Goal: Manage account settings

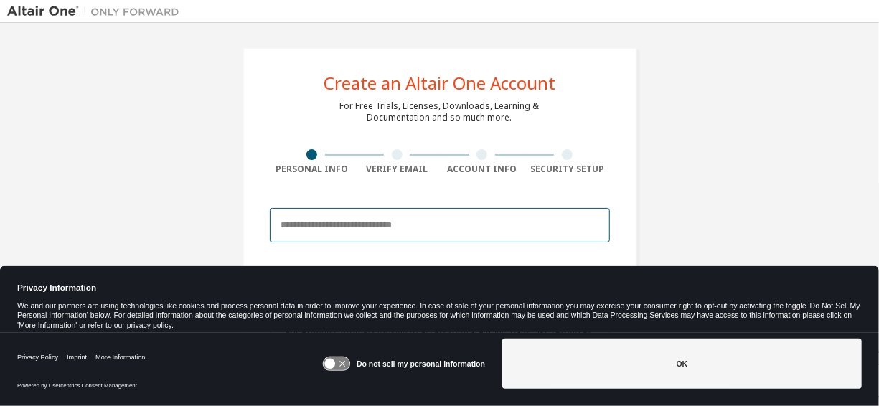
click at [361, 216] on input "email" at bounding box center [440, 225] width 340 height 34
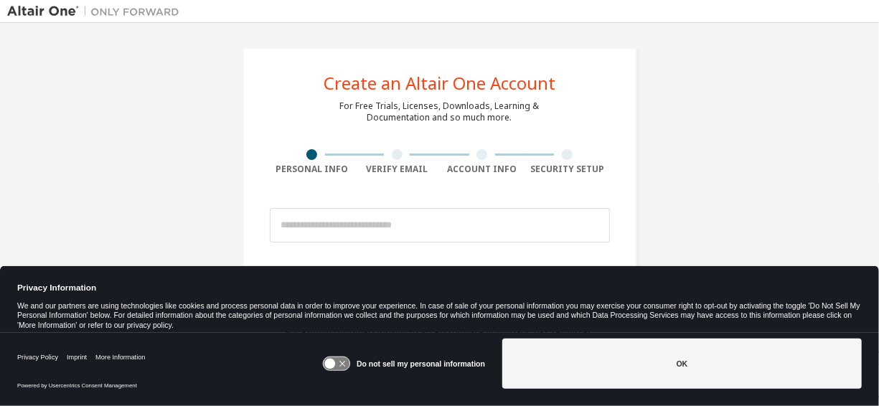
click at [249, 214] on div "Create an Altair One Account For Free Trials, Licenses, Downloads, Learning & D…" at bounding box center [440, 410] width 395 height 726
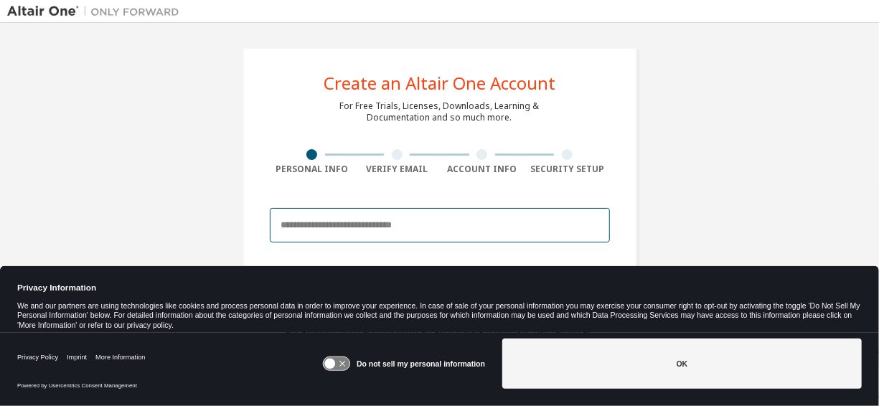
click at [300, 229] on input "email" at bounding box center [440, 225] width 340 height 34
type input "**********"
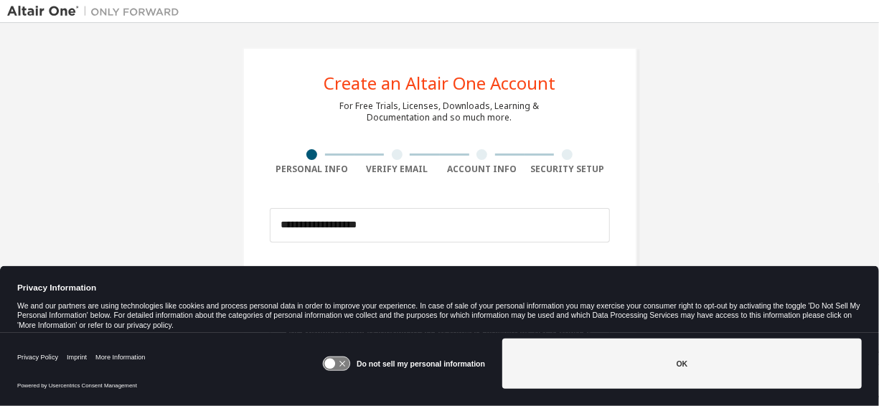
type input "*****"
type input "**"
click at [388, 171] on div "Verify Email" at bounding box center [397, 169] width 85 height 11
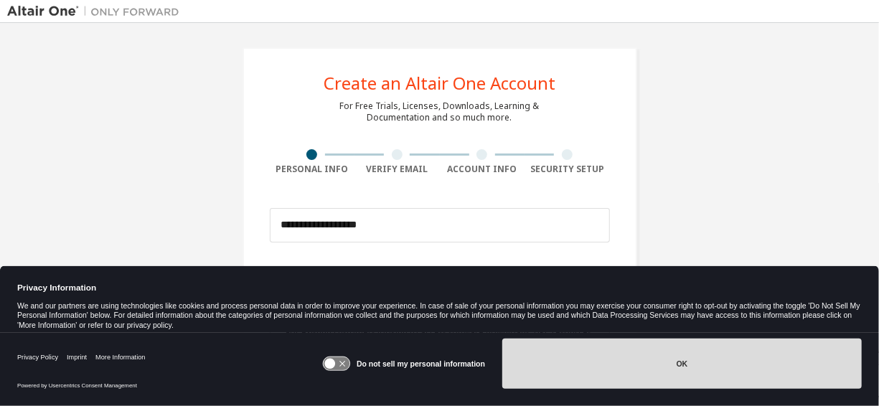
click at [572, 366] on button "OK" at bounding box center [683, 364] width 360 height 50
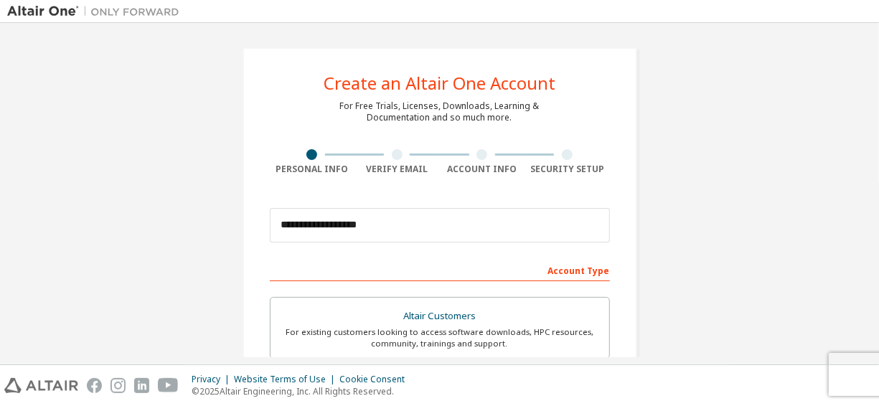
scroll to position [152, 0]
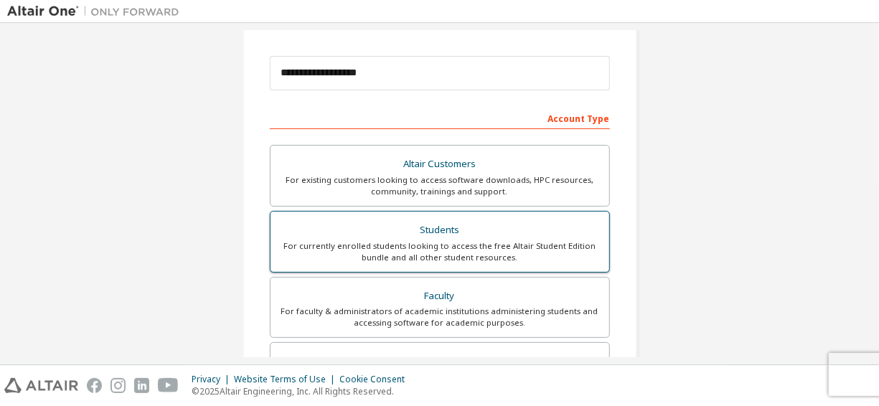
click at [358, 256] on div "For currently enrolled students looking to access the free Altair Student Editi…" at bounding box center [440, 252] width 322 height 23
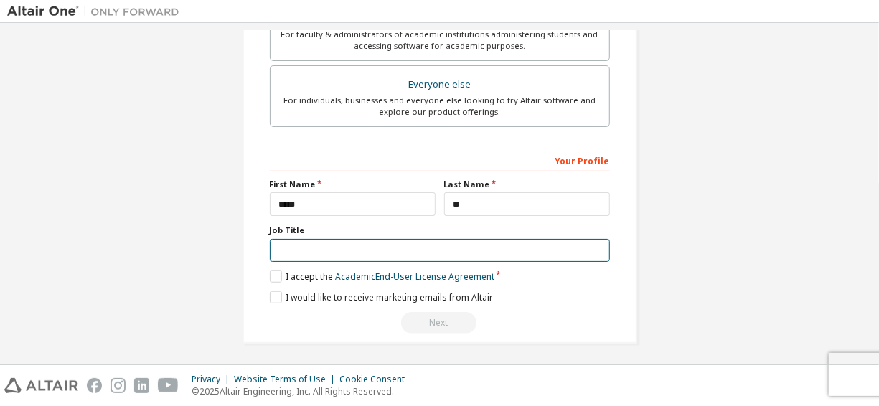
click at [312, 245] on input "text" at bounding box center [440, 251] width 340 height 24
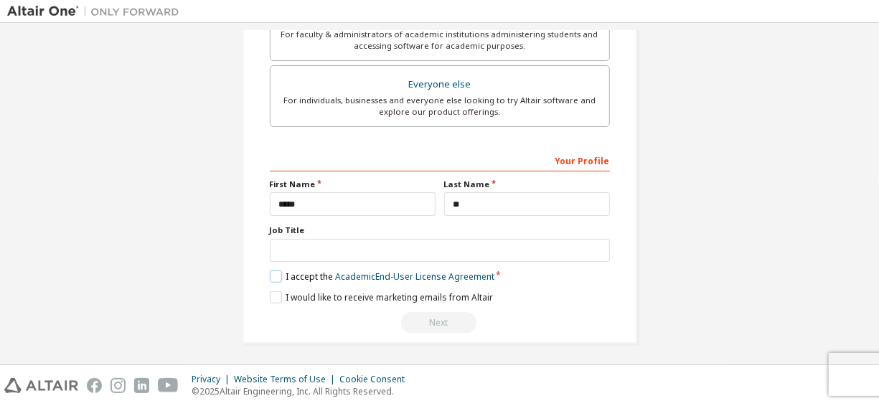
click at [277, 271] on label "I accept the Academic End-User License Agreement" at bounding box center [382, 277] width 225 height 12
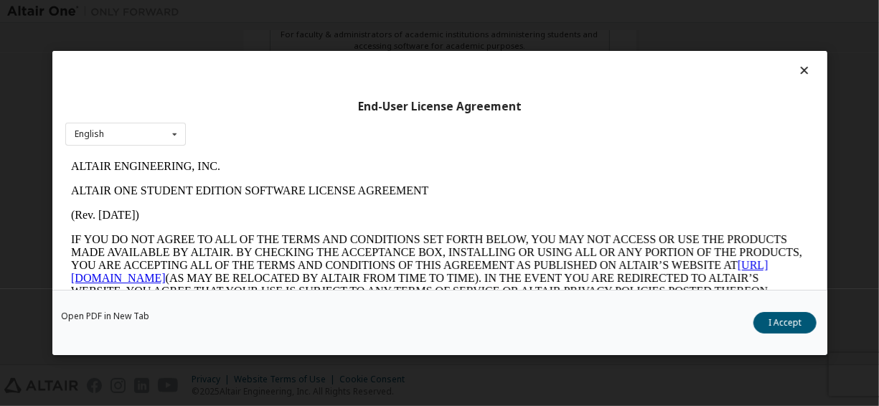
scroll to position [0, 0]
click at [786, 326] on button "I Accept" at bounding box center [785, 323] width 63 height 22
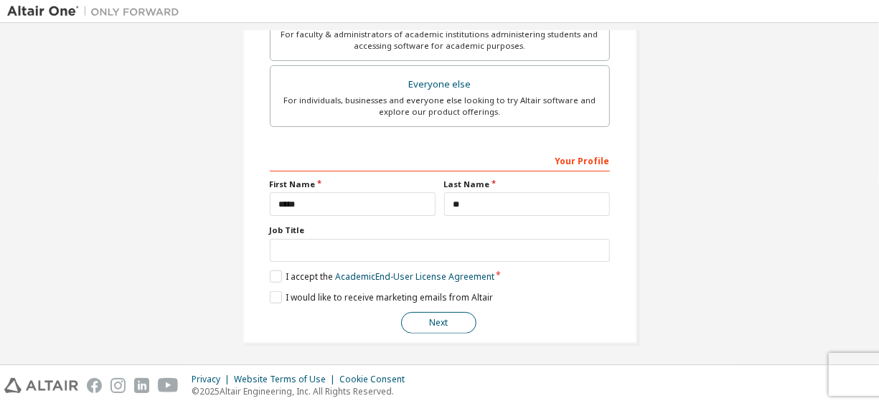
click at [454, 323] on button "Next" at bounding box center [438, 323] width 75 height 22
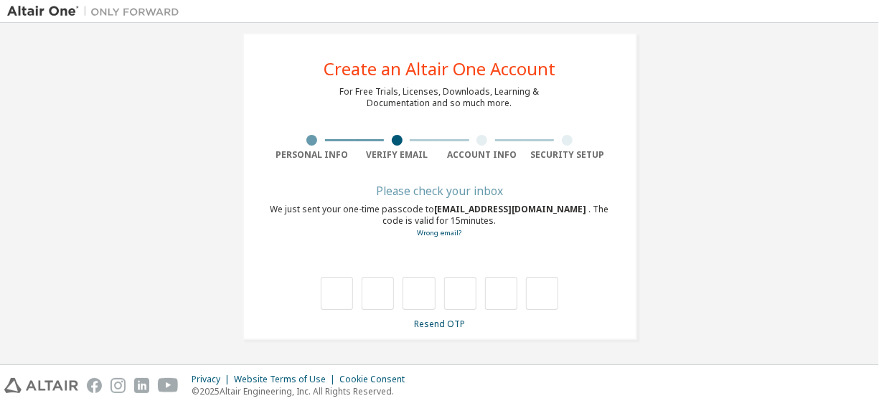
scroll to position [14, 0]
type input "*"
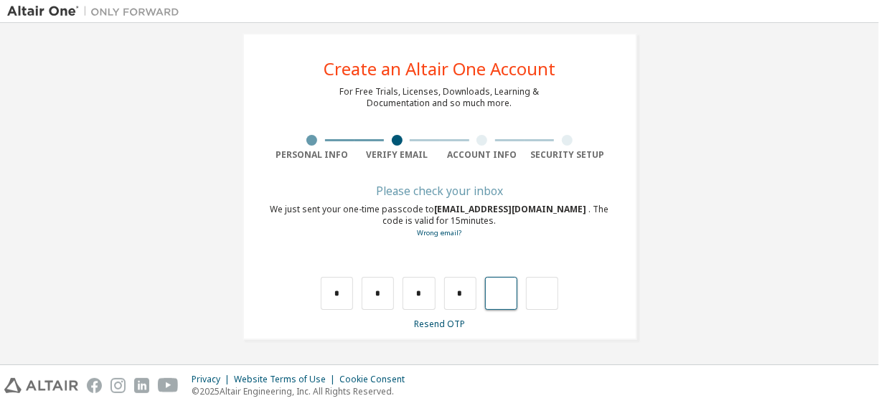
type input "*"
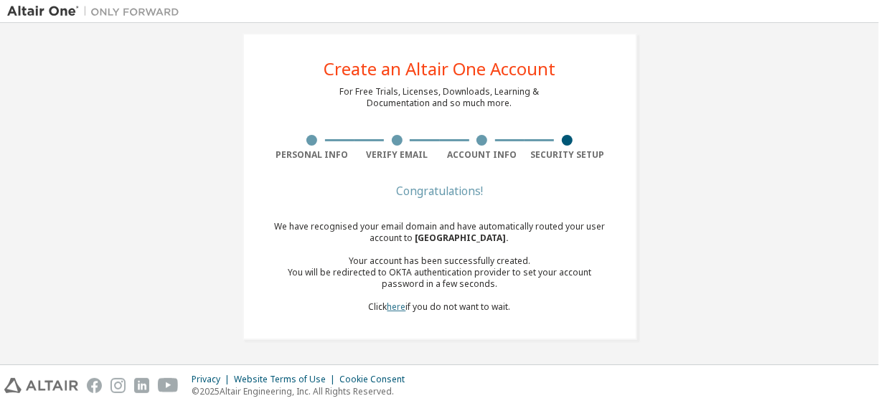
click at [388, 308] on link "here" at bounding box center [397, 307] width 19 height 12
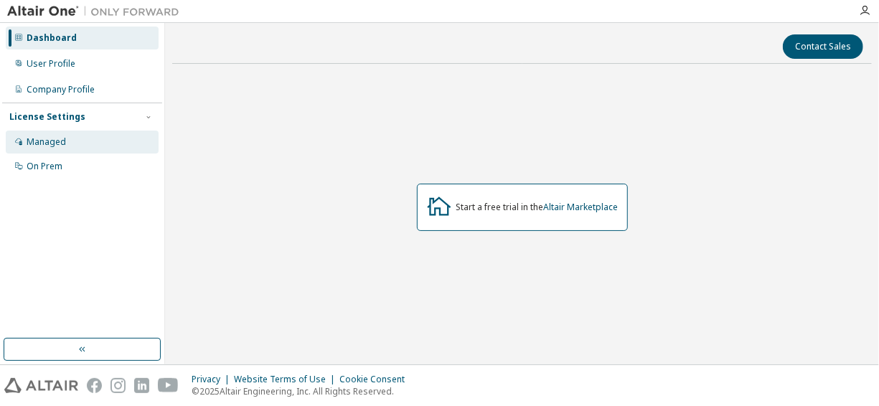
click at [116, 139] on div "Managed" at bounding box center [82, 142] width 153 height 23
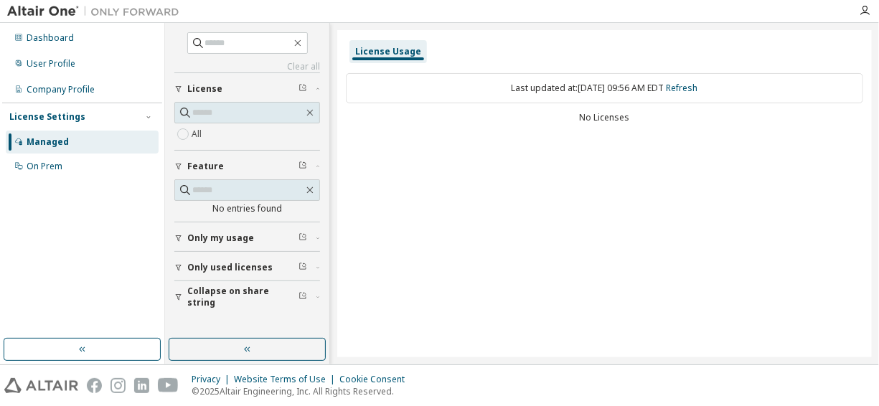
click at [241, 264] on span "Only used licenses" at bounding box center [229, 267] width 85 height 11
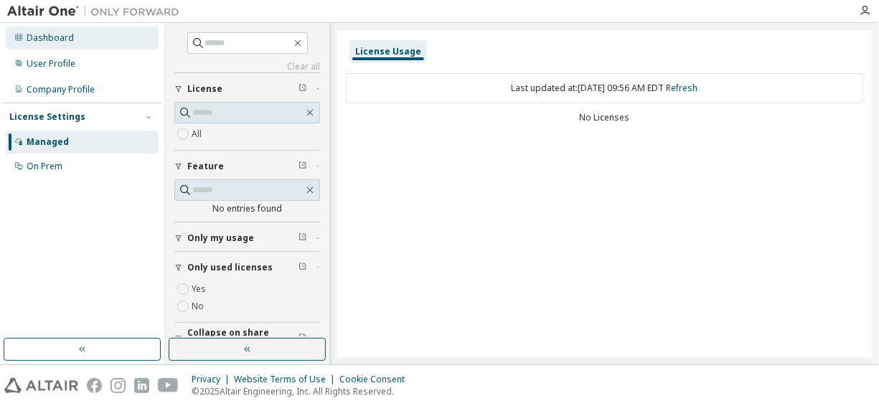
click at [141, 42] on div "Dashboard" at bounding box center [82, 38] width 153 height 23
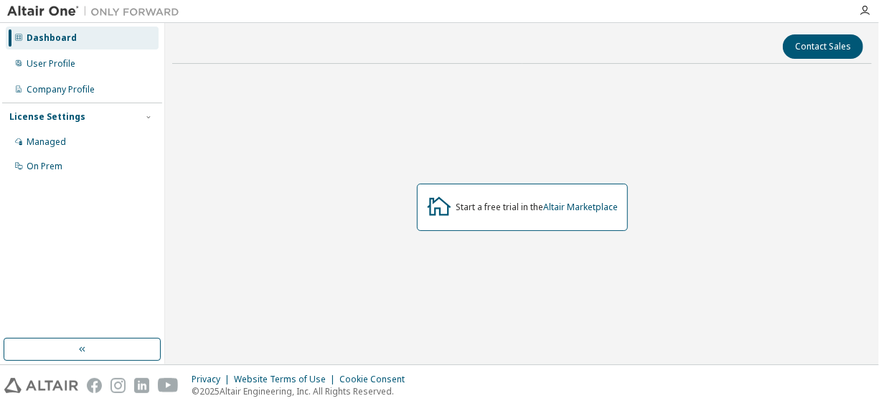
click at [872, 10] on div at bounding box center [865, 10] width 29 height 11
click at [868, 9] on icon "button" at bounding box center [864, 10] width 11 height 11
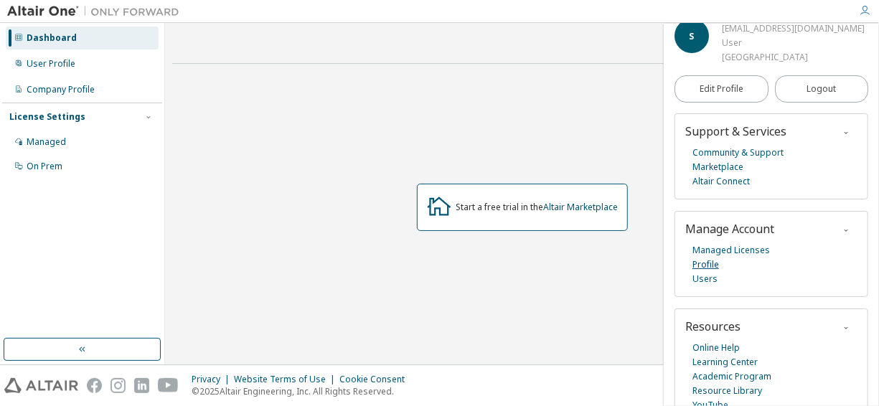
scroll to position [42, 0]
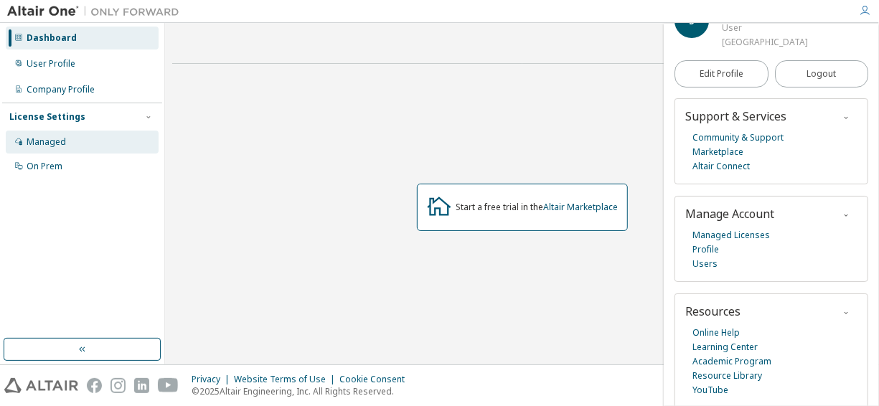
click at [95, 141] on div "Managed" at bounding box center [82, 142] width 153 height 23
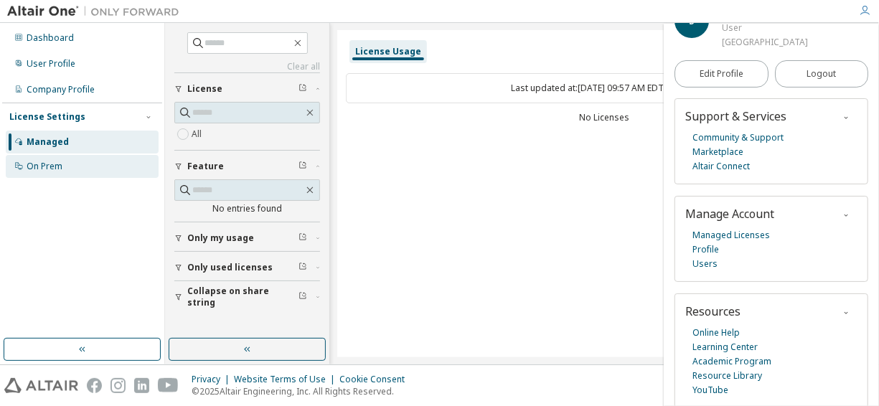
click at [75, 168] on div "On Prem" at bounding box center [82, 166] width 153 height 23
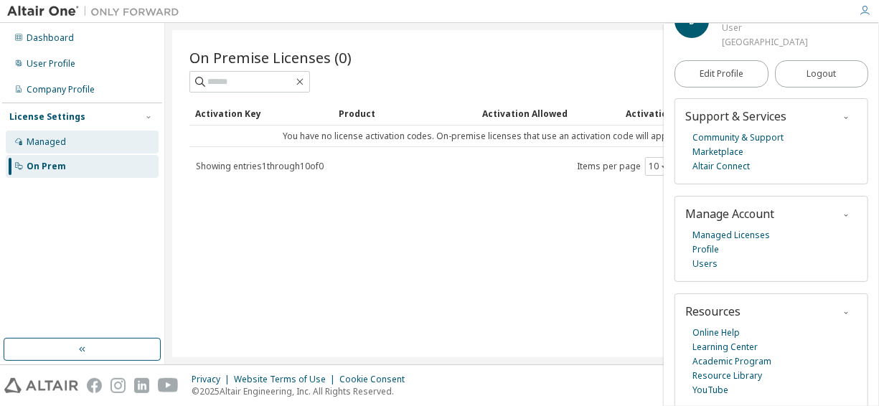
click at [81, 135] on div "Managed" at bounding box center [82, 142] width 153 height 23
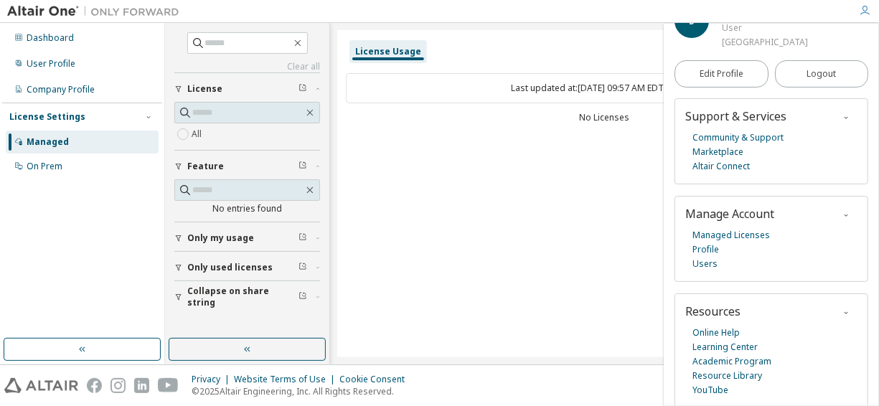
click at [243, 267] on span "Only used licenses" at bounding box center [229, 267] width 85 height 11
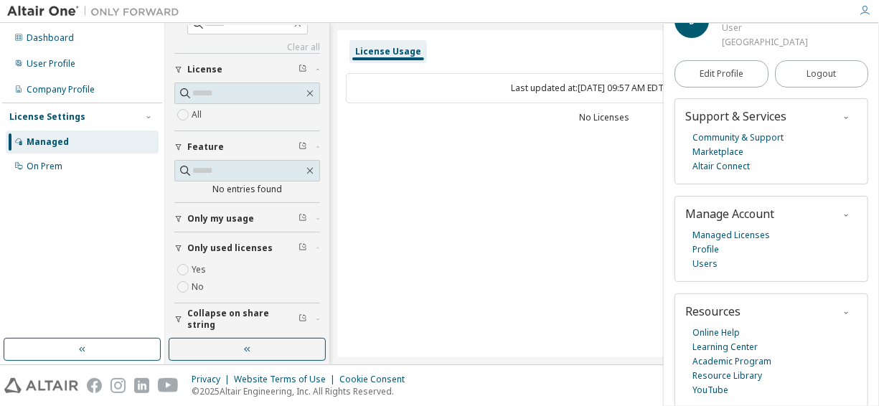
click at [219, 316] on span "Collapse on share string" at bounding box center [242, 319] width 111 height 23
click at [247, 208] on button "Only my usage" at bounding box center [247, 219] width 146 height 32
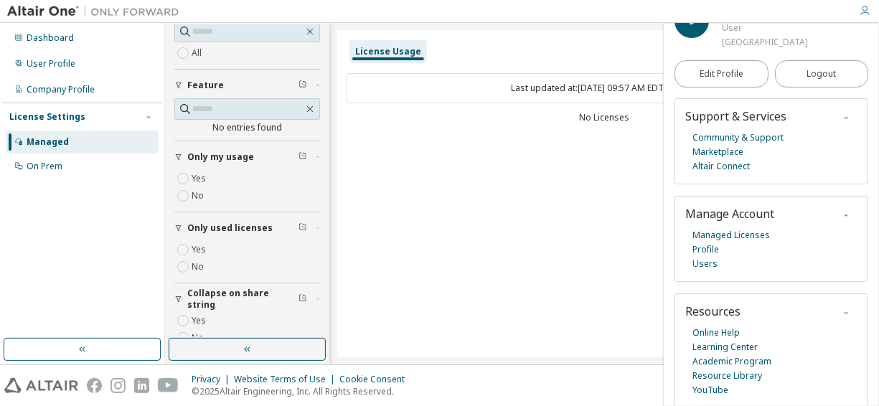
scroll to position [82, 0]
click at [381, 158] on div "License Usage Last updated at: Mon 2025-09-08 09:57 AM EDT Refresh No Licenses" at bounding box center [604, 193] width 535 height 327
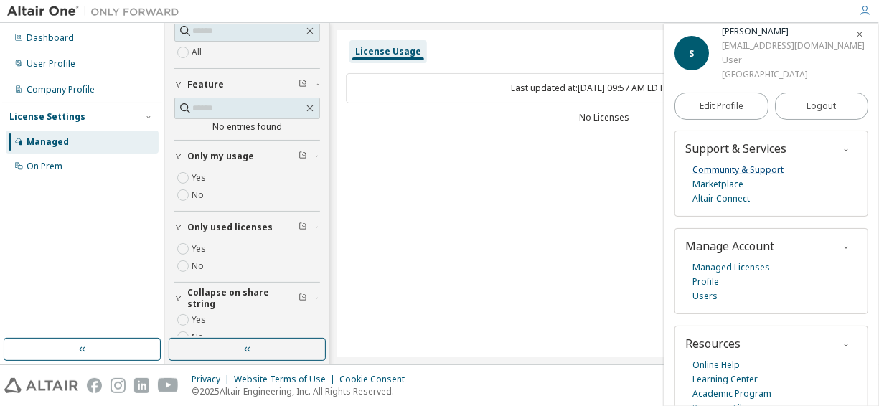
scroll to position [0, 0]
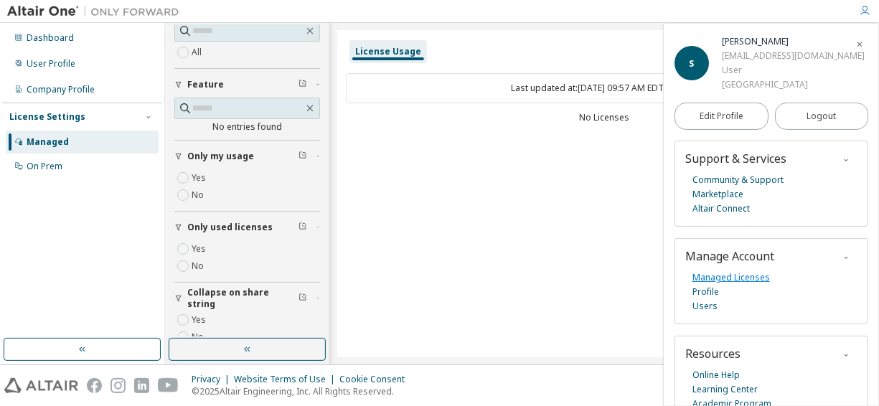
click at [714, 277] on link "Managed Licenses" at bounding box center [732, 278] width 78 height 14
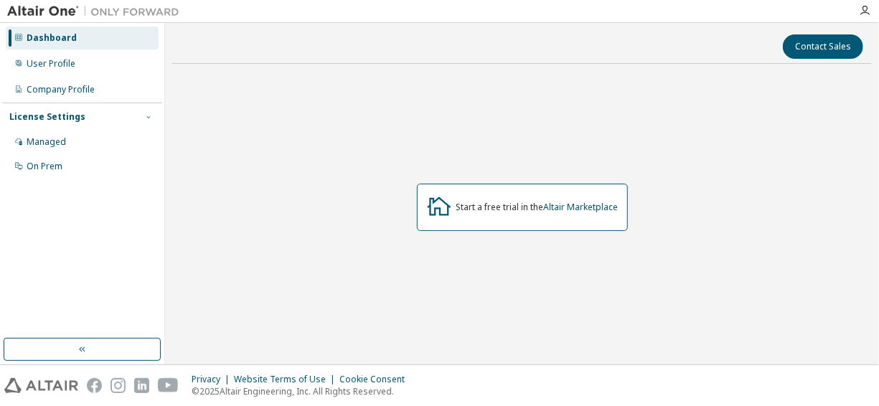
click at [147, 115] on icon "button" at bounding box center [148, 117] width 9 height 9
click at [563, 202] on link "Altair Marketplace" at bounding box center [581, 207] width 75 height 12
click at [109, 76] on div "Dashboard User Profile Company Profile License Settings Managed On Prem" at bounding box center [82, 102] width 160 height 154
click at [81, 71] on div "User Profile" at bounding box center [82, 63] width 153 height 23
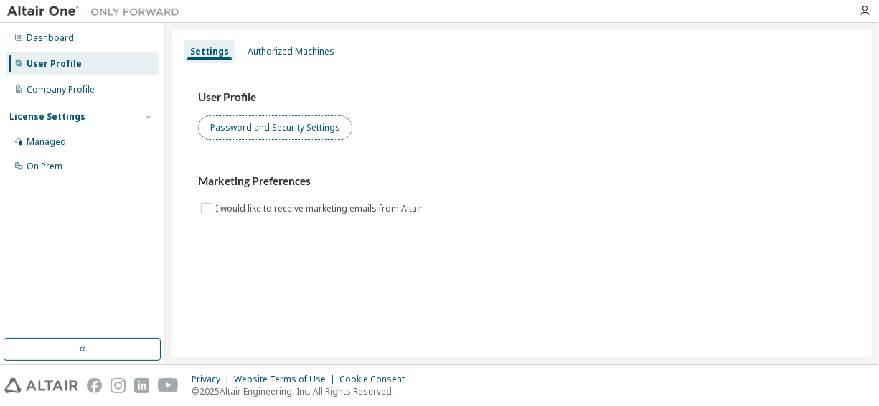
click at [223, 129] on button "Password and Security Settings" at bounding box center [275, 128] width 154 height 24
